Goal: Transaction & Acquisition: Download file/media

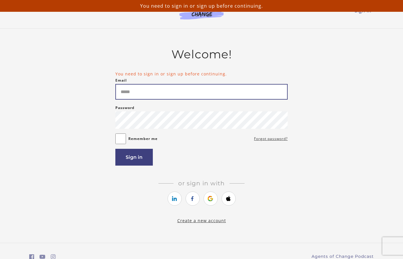
click at [219, 85] on input "Email" at bounding box center [201, 92] width 172 height 16
type input "**********"
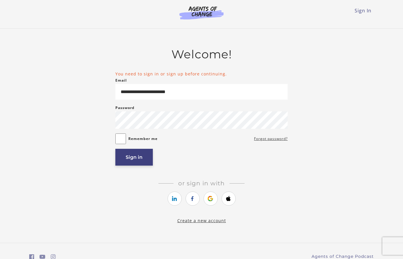
click at [135, 164] on button "Sign in" at bounding box center [133, 157] width 37 height 17
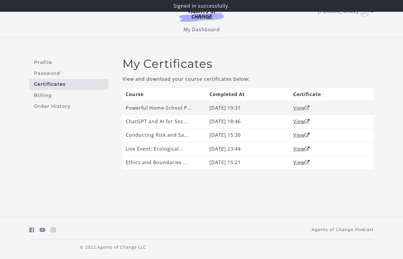
click at [296, 108] on link "View" at bounding box center [301, 108] width 17 height 6
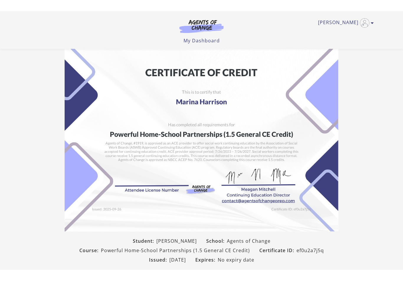
scroll to position [29, 0]
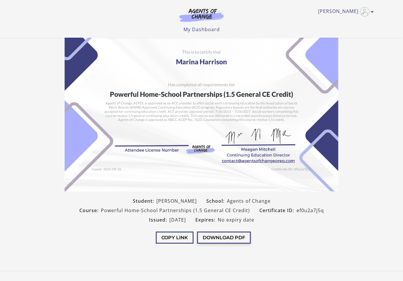
click at [235, 241] on button "Download PDF" at bounding box center [224, 238] width 54 height 12
